Goal: Find specific page/section: Find specific page/section

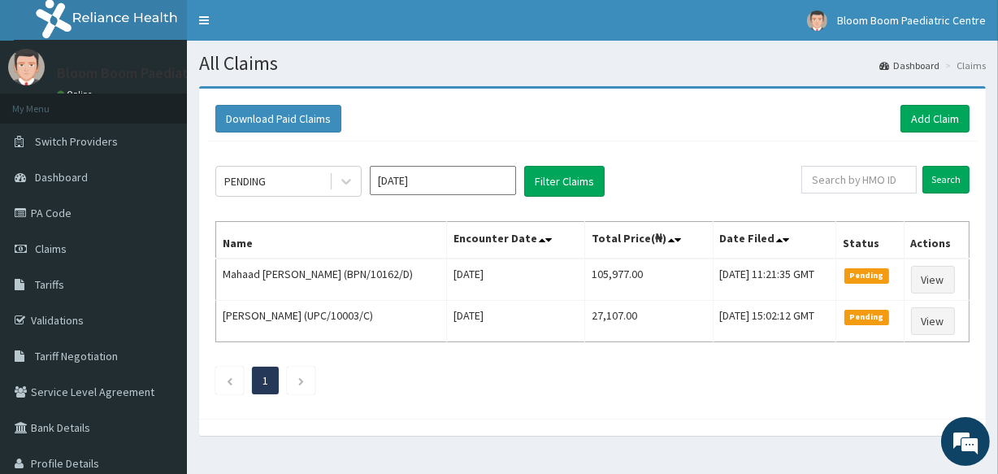
click at [343, 186] on icon at bounding box center [346, 181] width 16 height 16
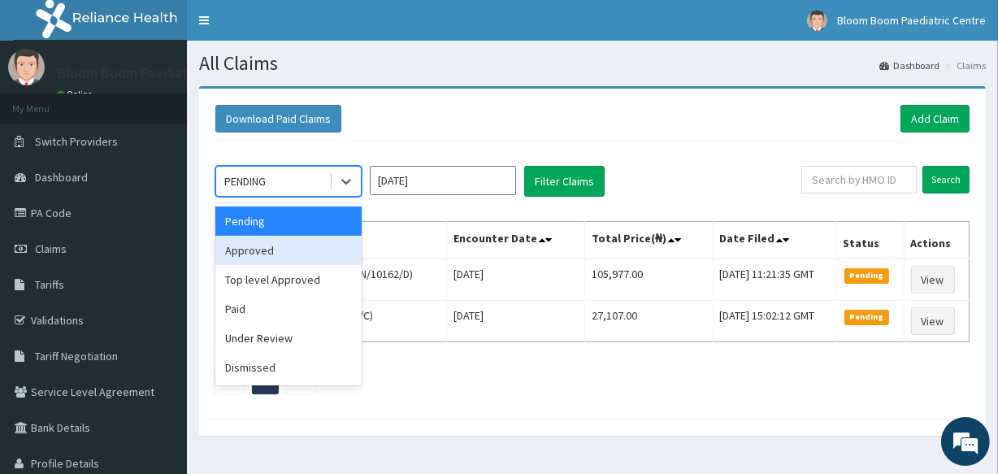
click at [312, 251] on div "Approved" at bounding box center [288, 250] width 146 height 29
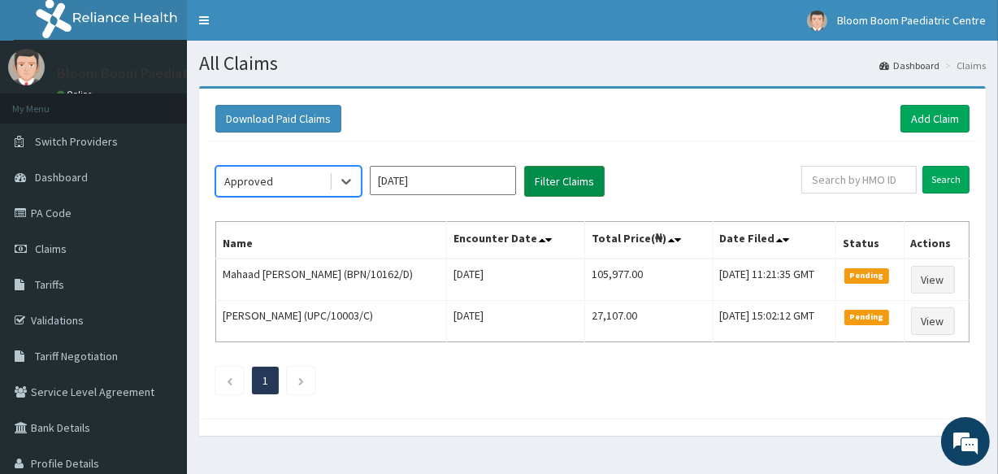
click at [581, 168] on button "Filter Claims" at bounding box center [564, 181] width 80 height 31
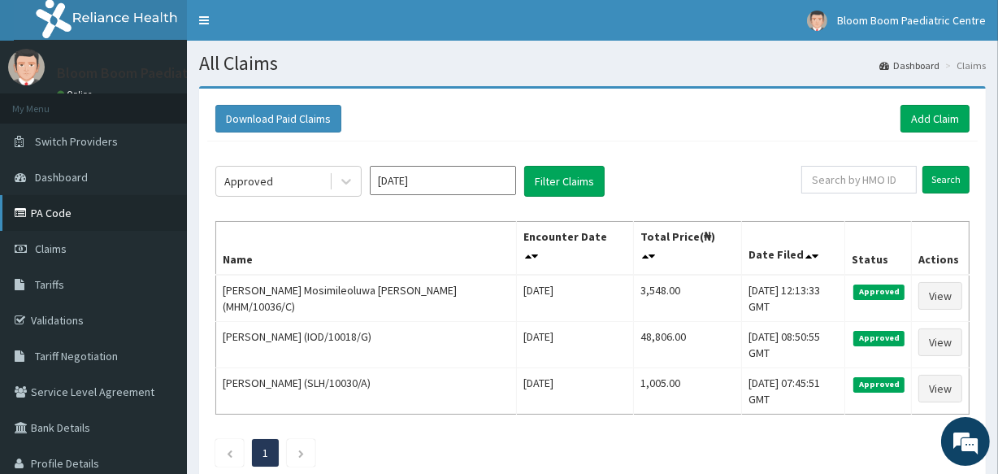
click at [38, 223] on link "PA Code" at bounding box center [93, 213] width 187 height 36
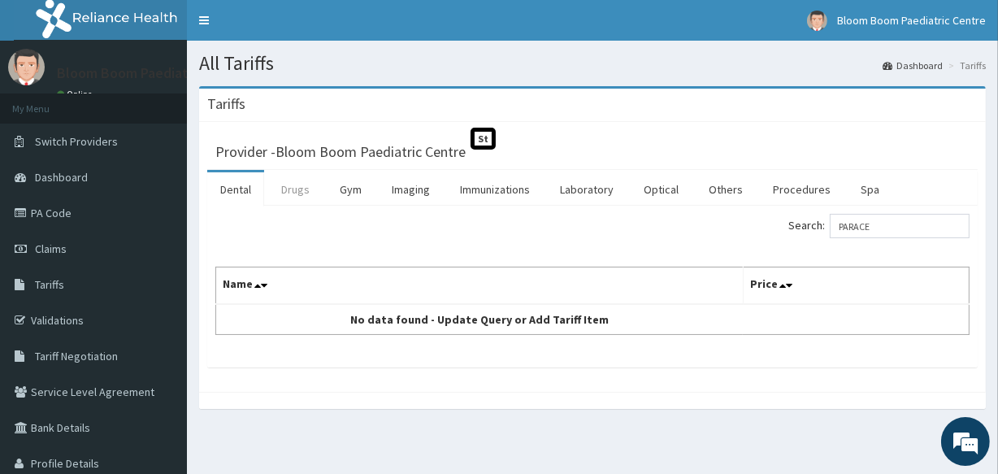
type input "PARACE"
click at [297, 192] on link "Drugs" at bounding box center [295, 189] width 54 height 34
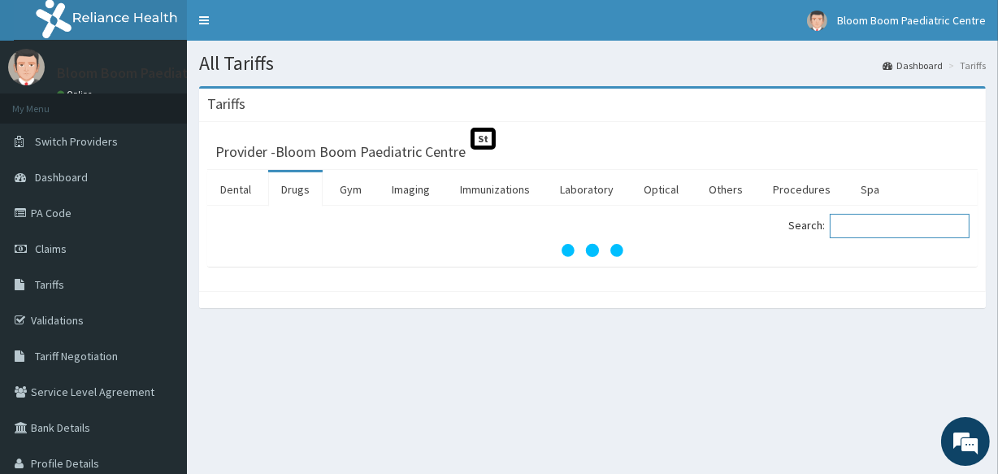
click at [902, 228] on input "Search:" at bounding box center [900, 226] width 140 height 24
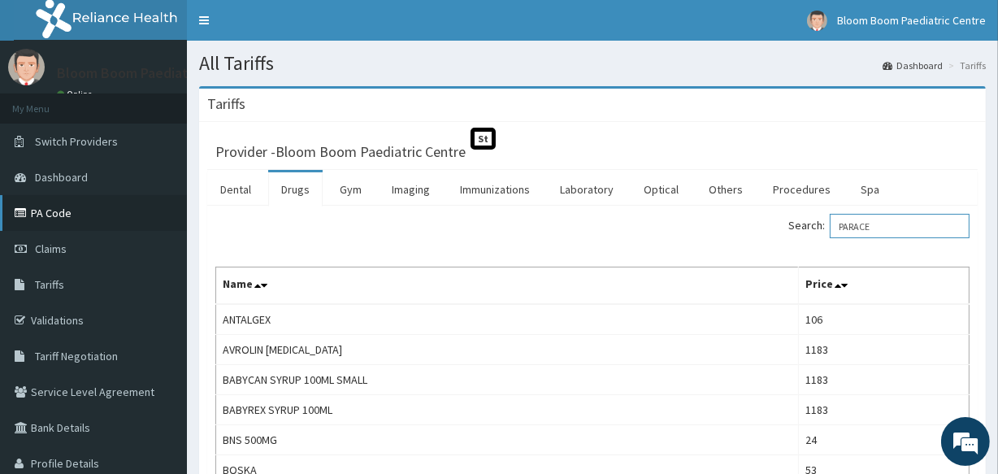
type input "PARACE"
click at [54, 220] on link "PA Code" at bounding box center [93, 213] width 187 height 36
